Goal: Information Seeking & Learning: Compare options

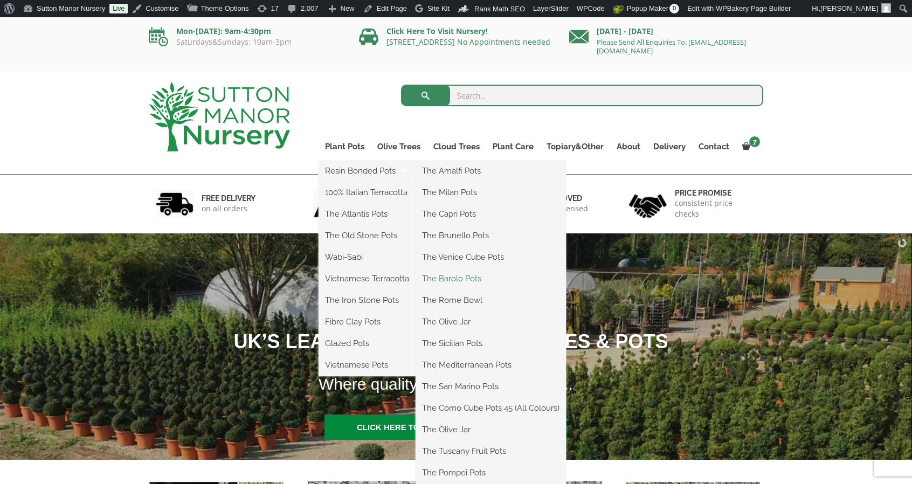
click at [488, 281] on link "The Barolo Pots" at bounding box center [490, 279] width 150 height 16
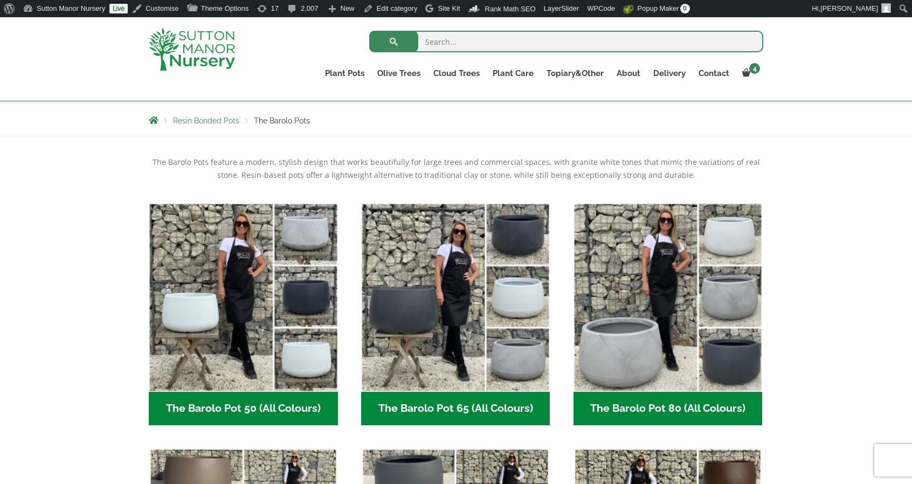
scroll to position [216, 0]
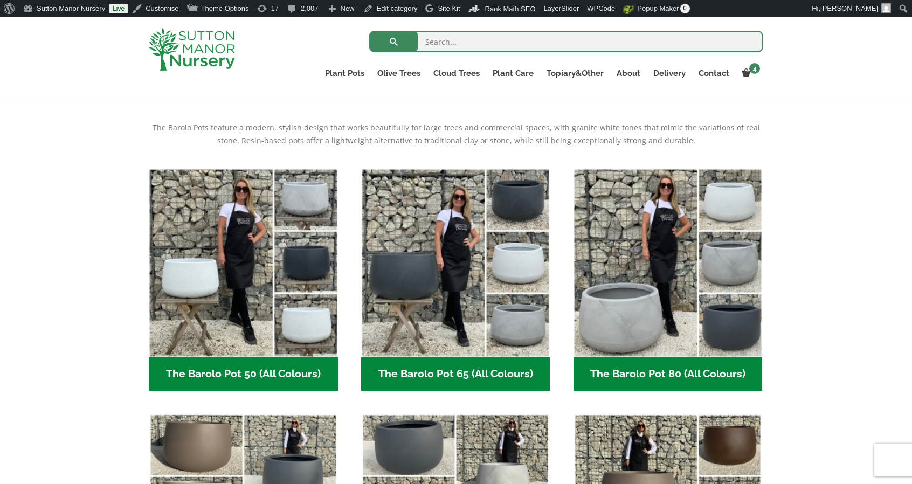
click at [569, 280] on ul "The Barolo Pot 50 (All Colours) (6) The Barolo Pot 65 (All Colours) (6) The Bar…" at bounding box center [456, 413] width 614 height 489
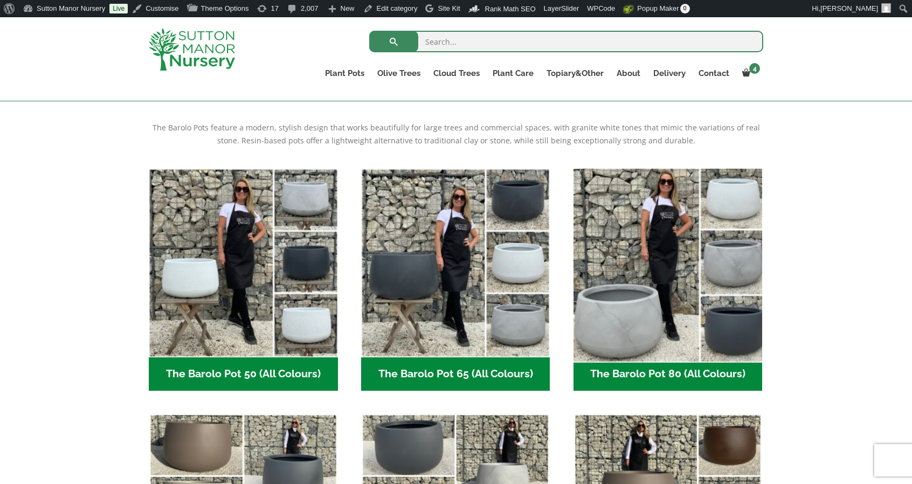
click at [610, 275] on img "Visit product category The Barolo Pot 80 (All Colours)" at bounding box center [668, 263] width 198 height 198
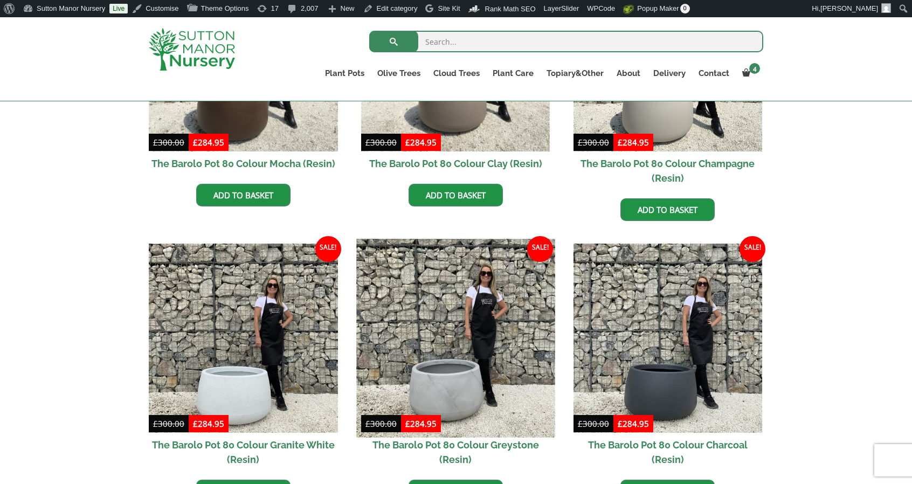
scroll to position [431, 0]
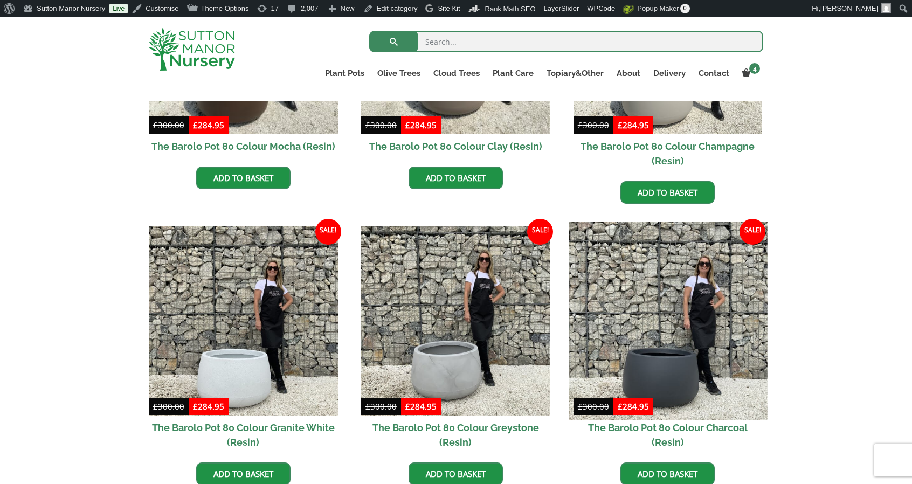
click at [641, 277] on img at bounding box center [668, 321] width 198 height 198
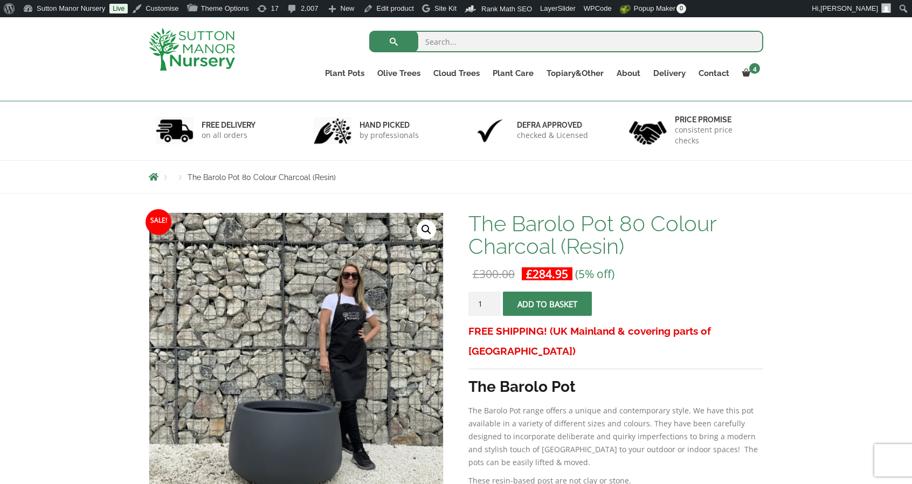
scroll to position [216, 0]
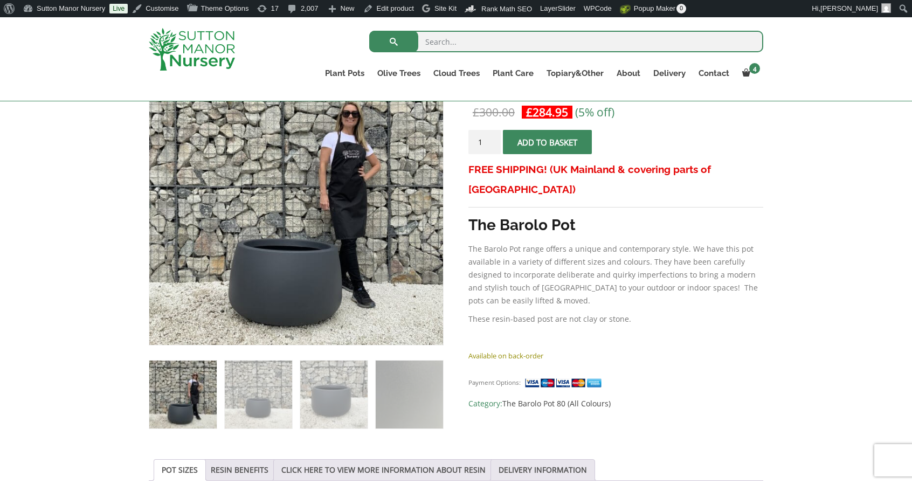
click at [198, 43] on img at bounding box center [192, 49] width 86 height 43
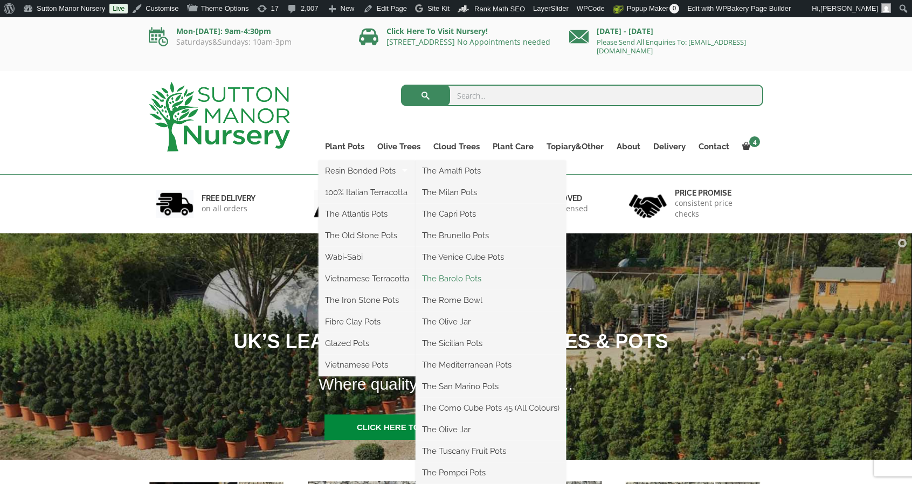
click at [451, 286] on link "The Barolo Pots" at bounding box center [490, 279] width 150 height 16
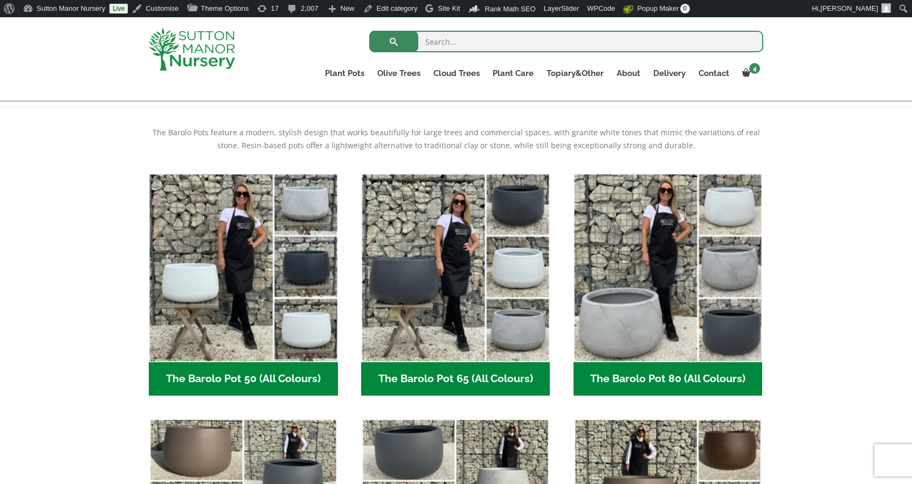
scroll to position [210, 0]
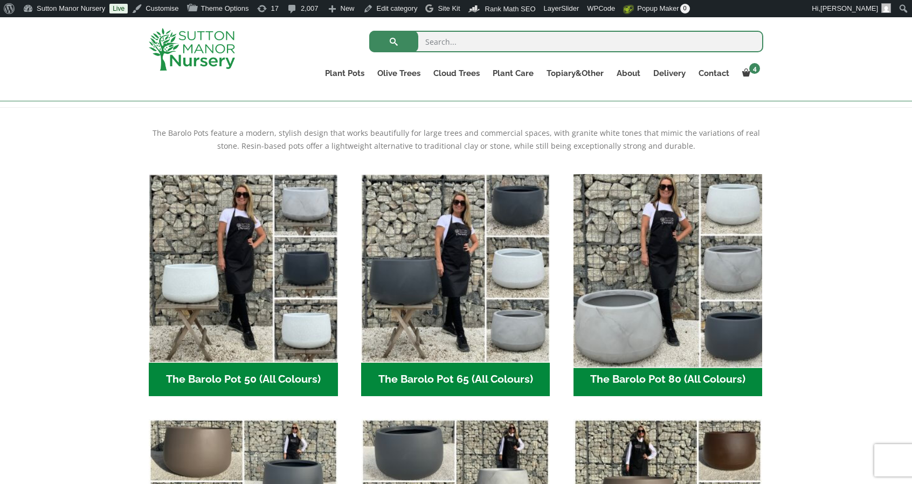
click at [587, 284] on img "Visit product category The Barolo Pot 80 (All Colours)" at bounding box center [668, 268] width 198 height 198
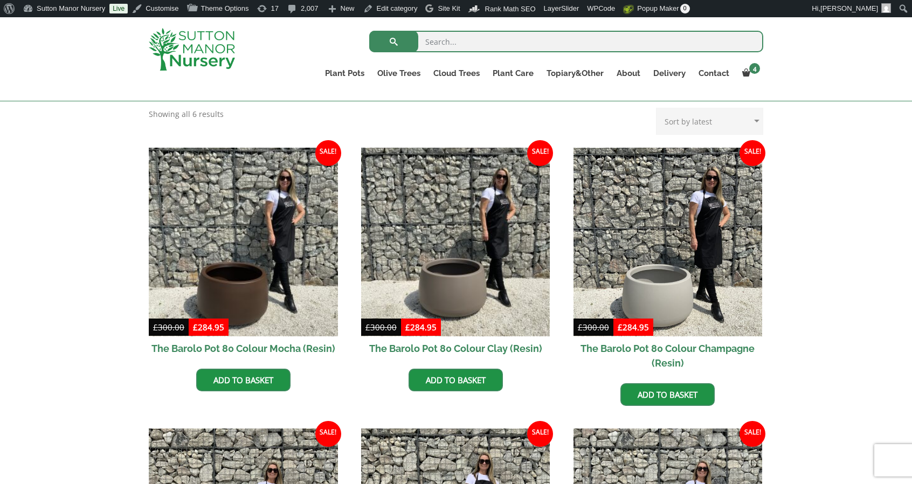
scroll to position [230, 0]
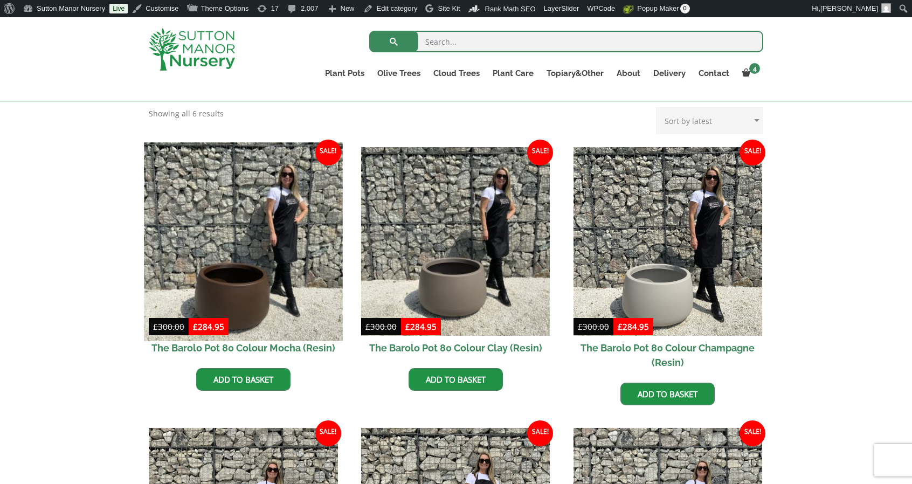
click at [266, 236] on img at bounding box center [243, 241] width 198 height 198
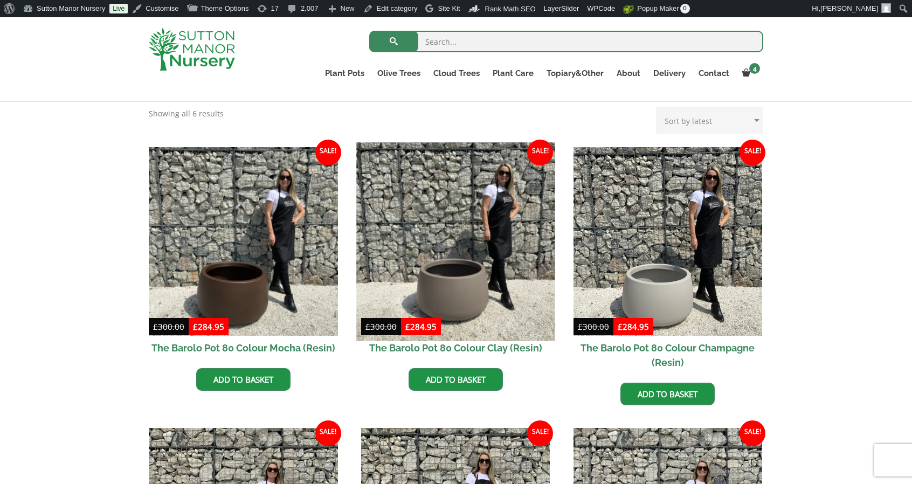
click at [397, 238] on img at bounding box center [455, 241] width 198 height 198
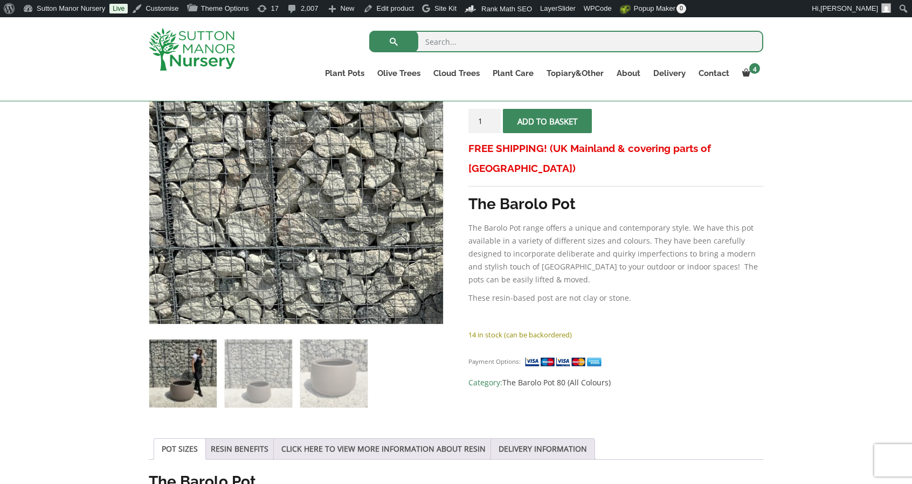
scroll to position [226, 0]
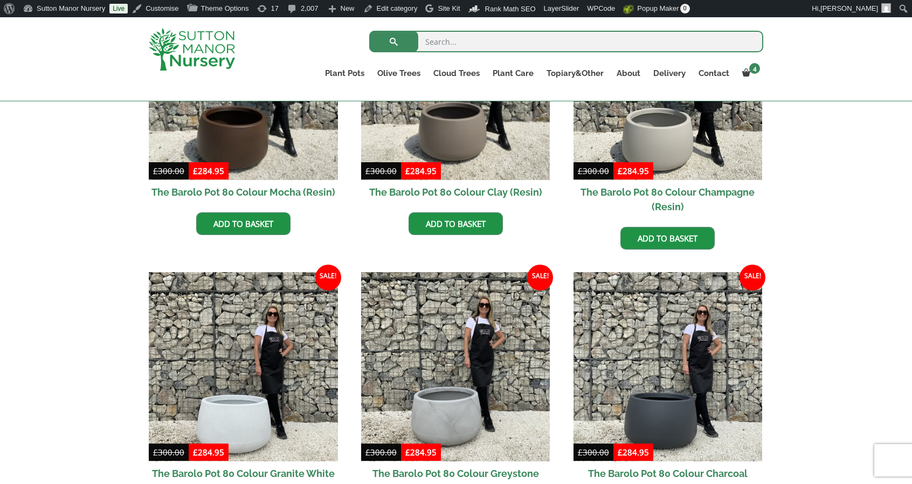
scroll to position [384, 0]
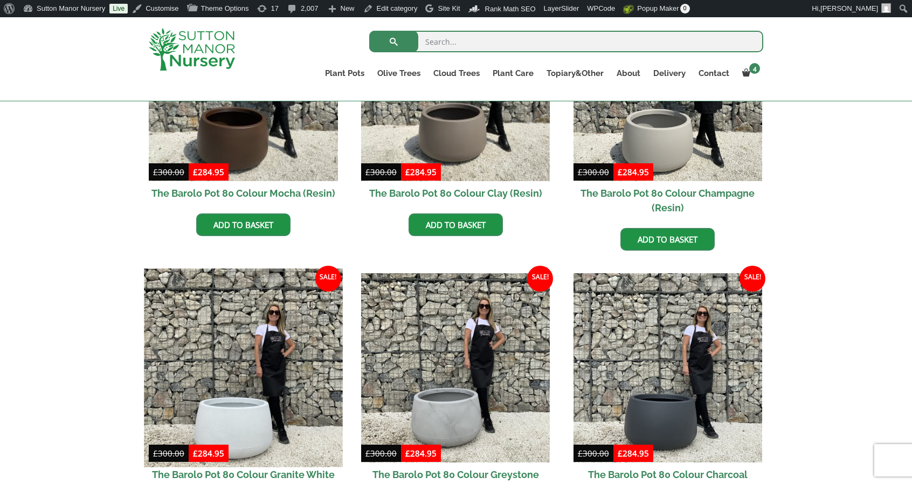
click at [294, 380] on img at bounding box center [243, 368] width 198 height 198
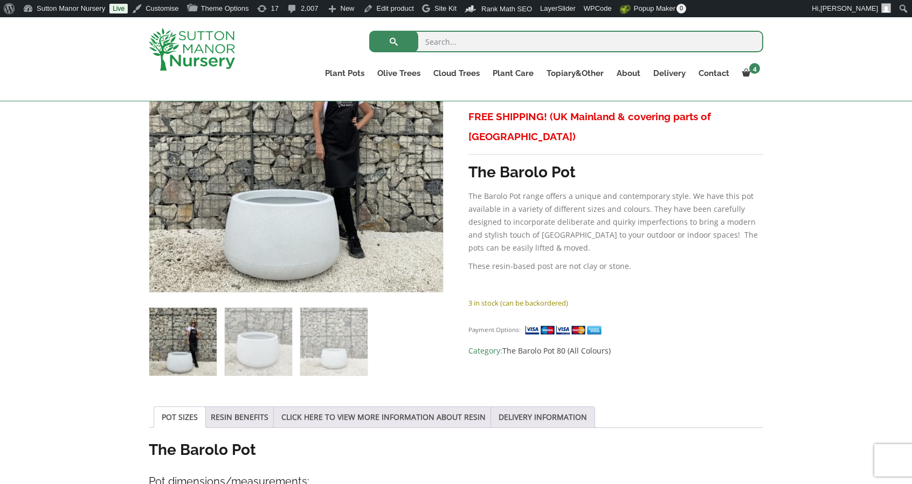
scroll to position [279, 0]
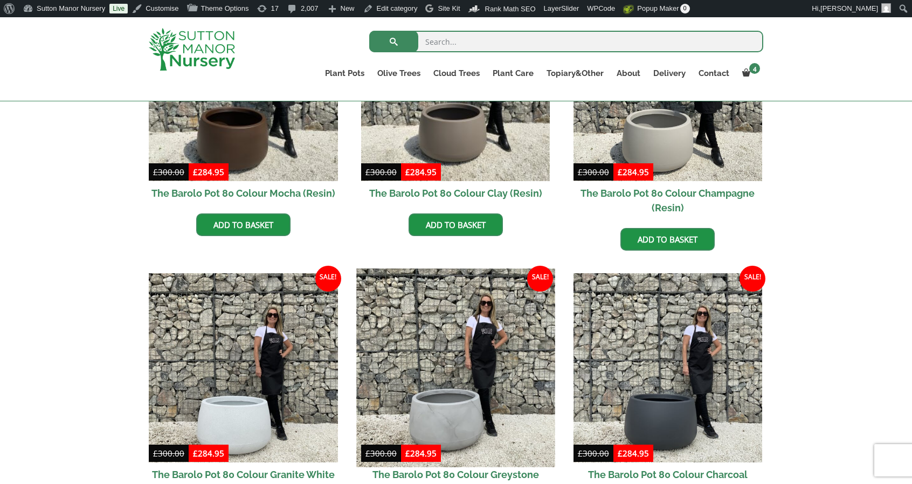
click at [424, 427] on img at bounding box center [455, 368] width 198 height 198
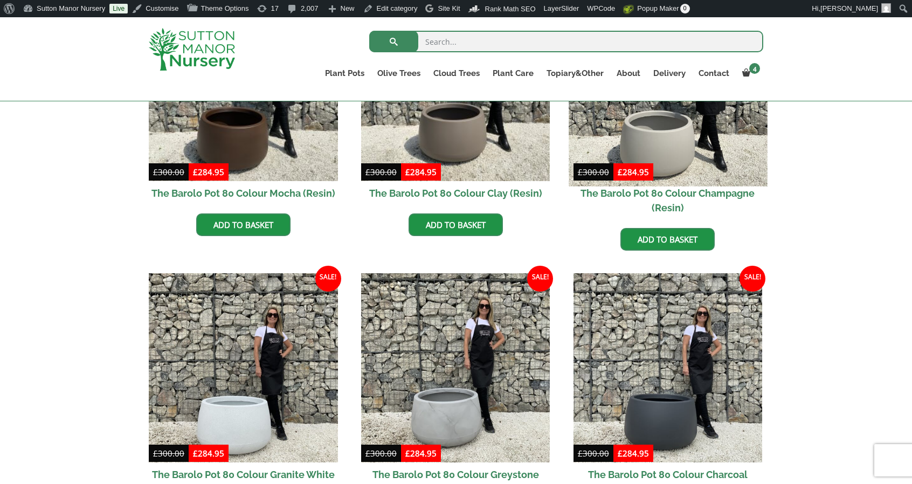
click at [664, 133] on img at bounding box center [668, 87] width 198 height 198
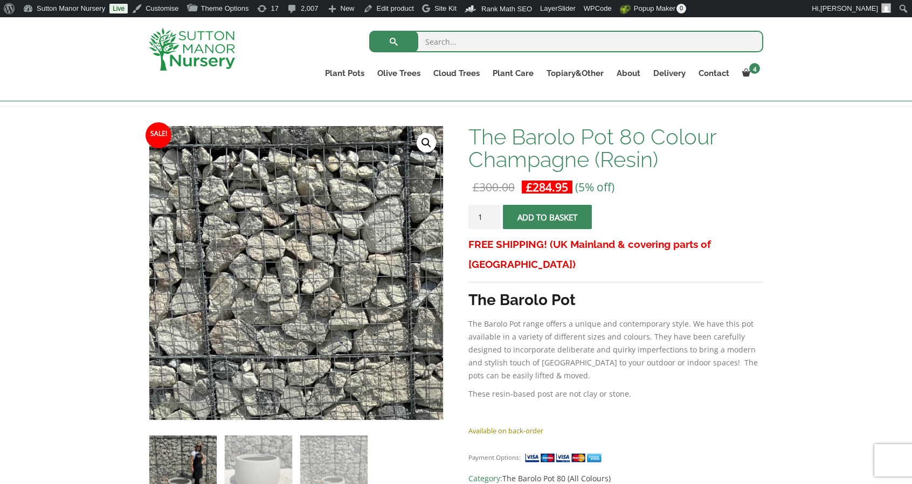
scroll to position [141, 0]
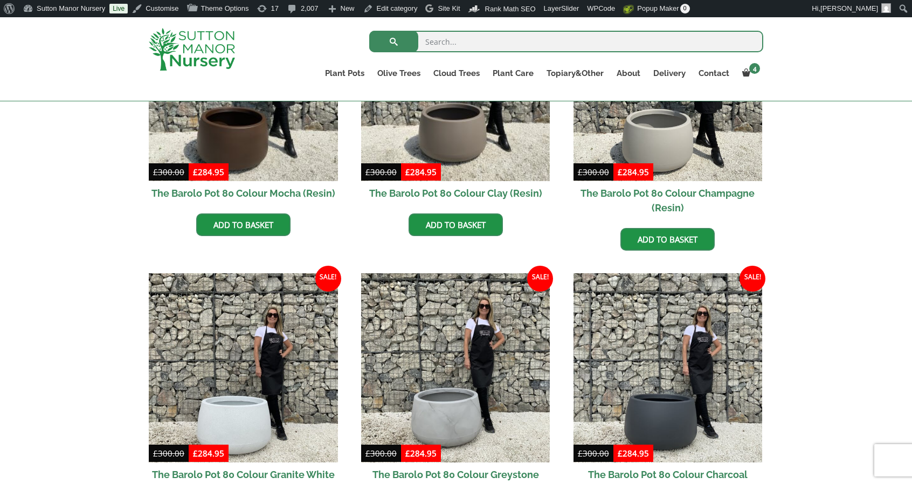
click at [210, 61] on img at bounding box center [192, 49] width 86 height 43
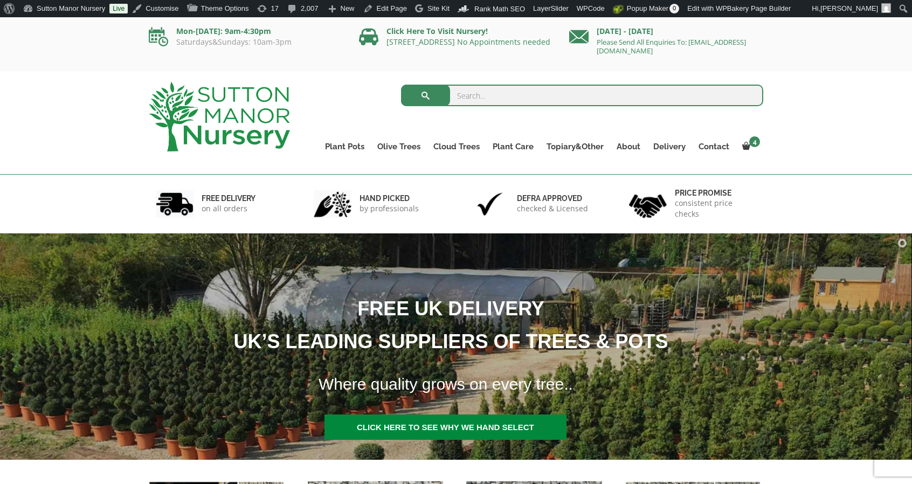
click at [481, 99] on input "search" at bounding box center [582, 96] width 363 height 22
click at [375, 124] on ul "Plant Pots Resin Bonded Pots The Amalfi Pots The Milan Pots The Capri Pots The …" at bounding box center [540, 138] width 445 height 49
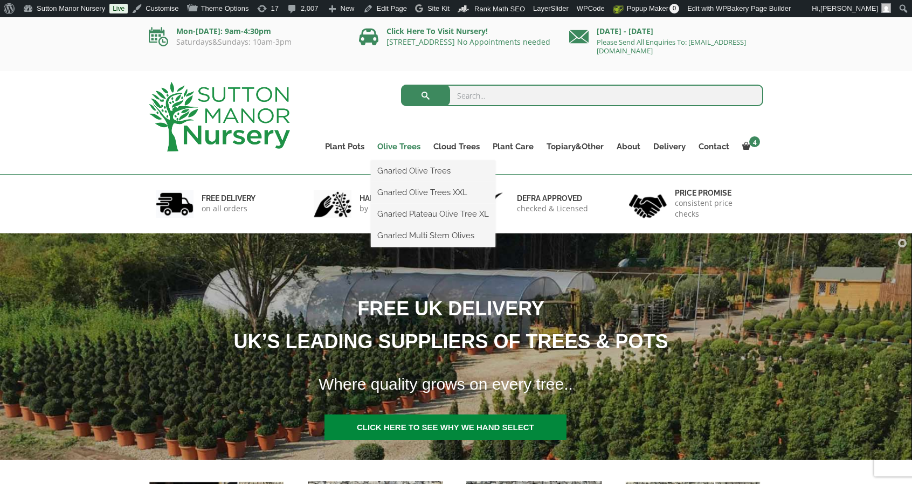
click at [396, 145] on link "Olive Trees" at bounding box center [399, 146] width 56 height 15
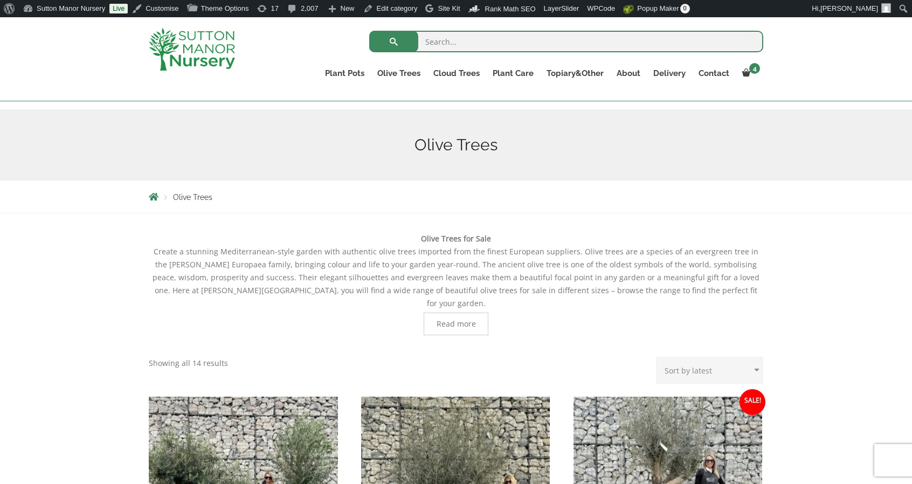
scroll to position [54, 0]
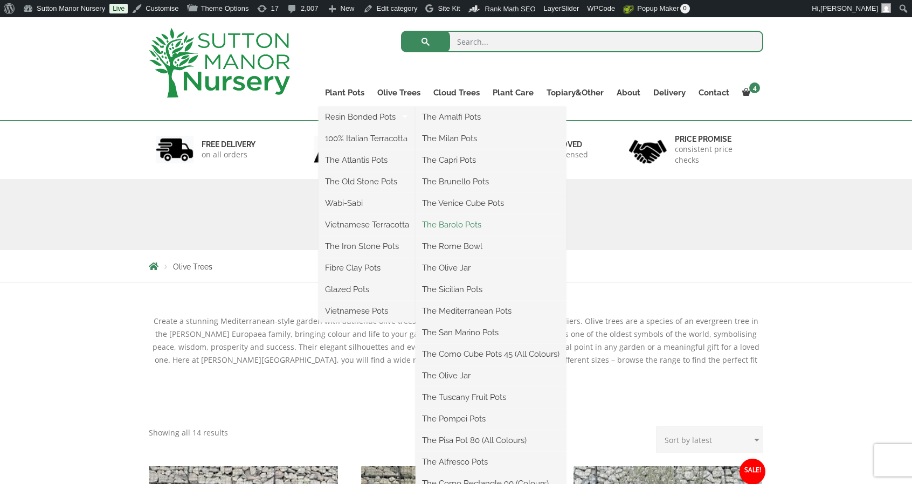
click at [473, 226] on link "The Barolo Pots" at bounding box center [490, 225] width 150 height 16
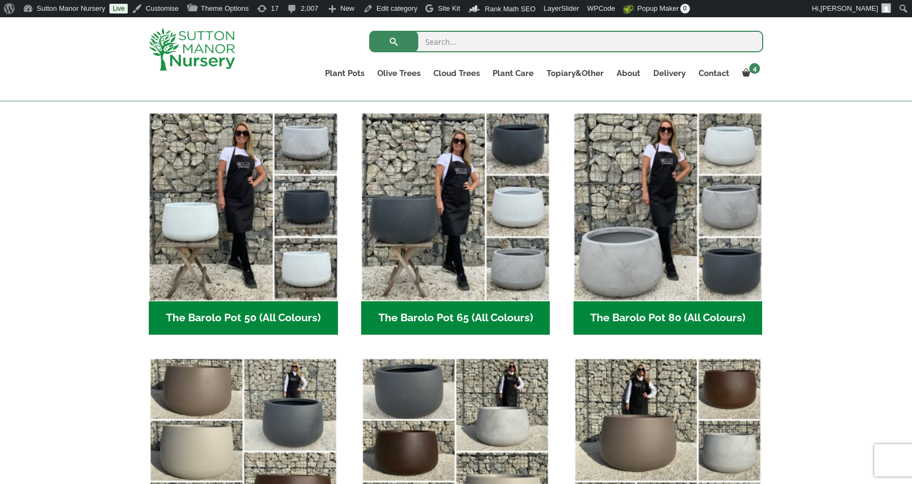
scroll to position [272, 0]
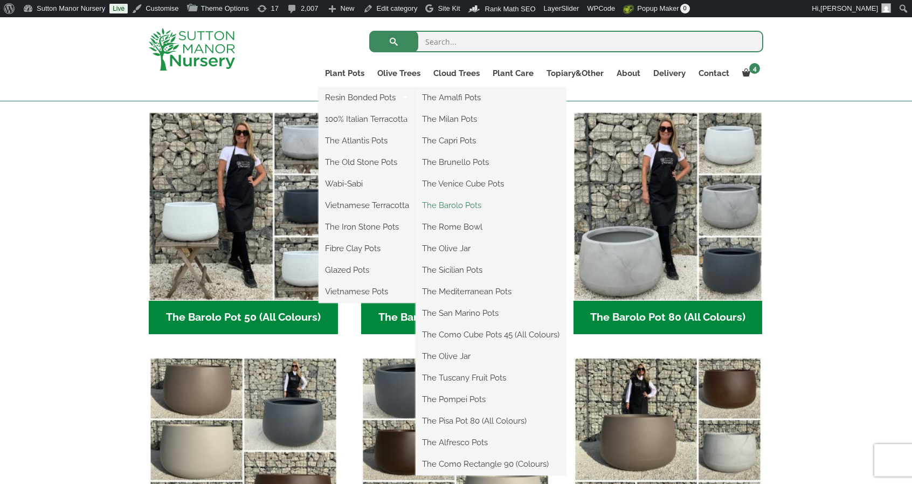
click at [473, 205] on link "The Barolo Pots" at bounding box center [490, 205] width 150 height 16
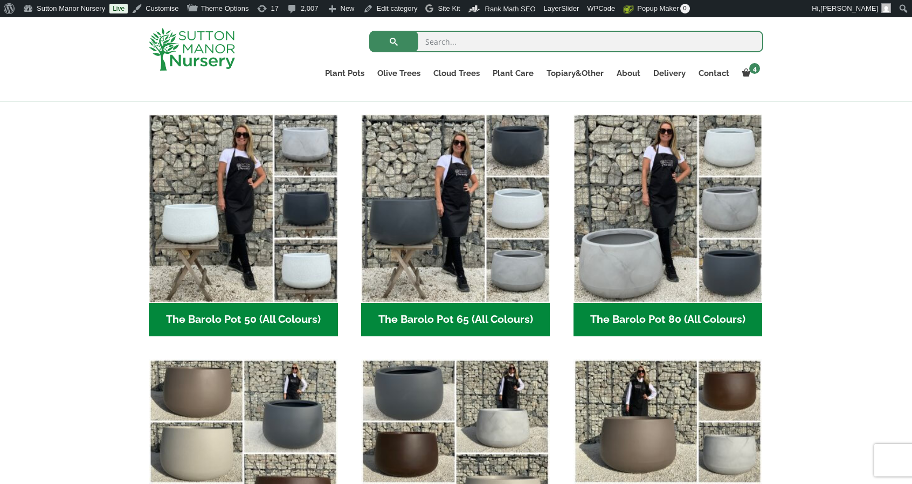
scroll to position [271, 0]
click at [194, 18] on div at bounding box center [204, 49] width 126 height 64
click at [200, 66] on img at bounding box center [192, 49] width 86 height 43
